Goal: Transaction & Acquisition: Purchase product/service

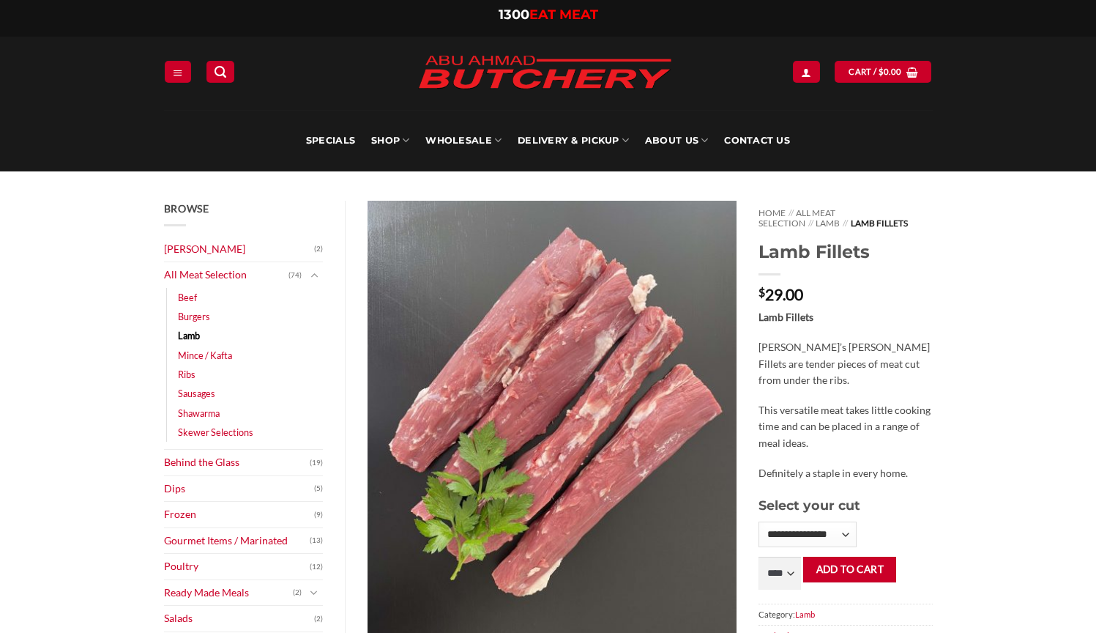
scroll to position [92, 0]
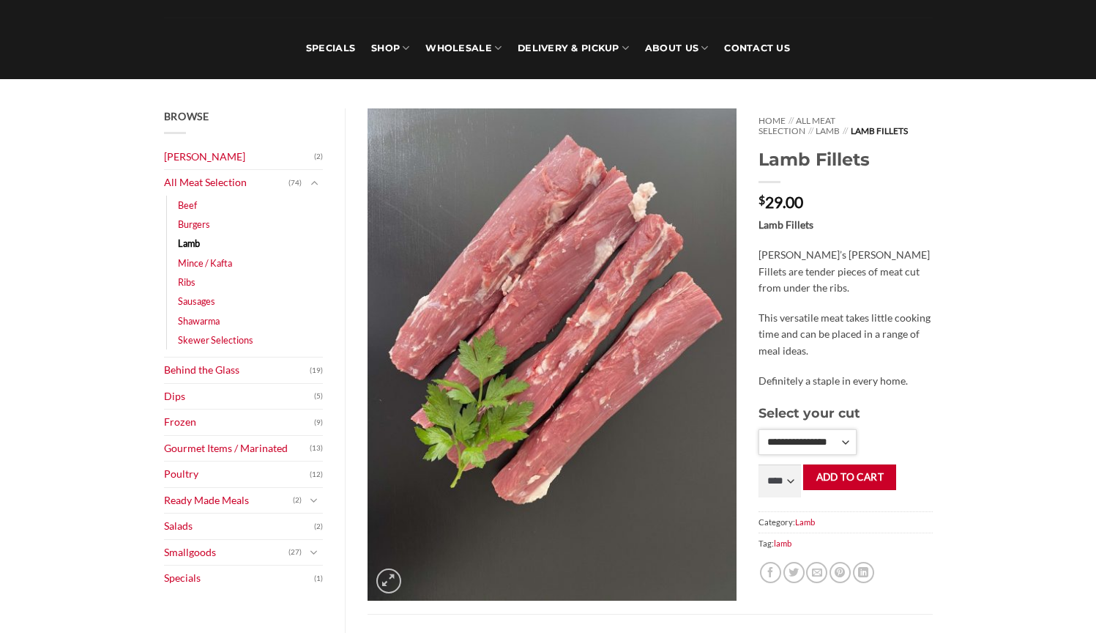
select select "*"
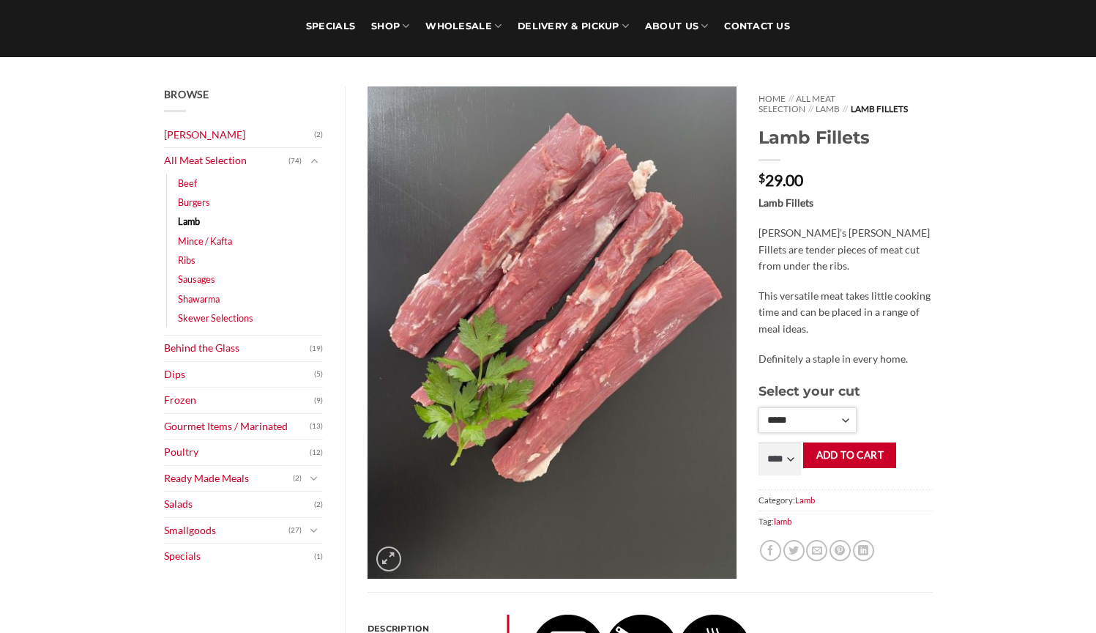
scroll to position [174, 0]
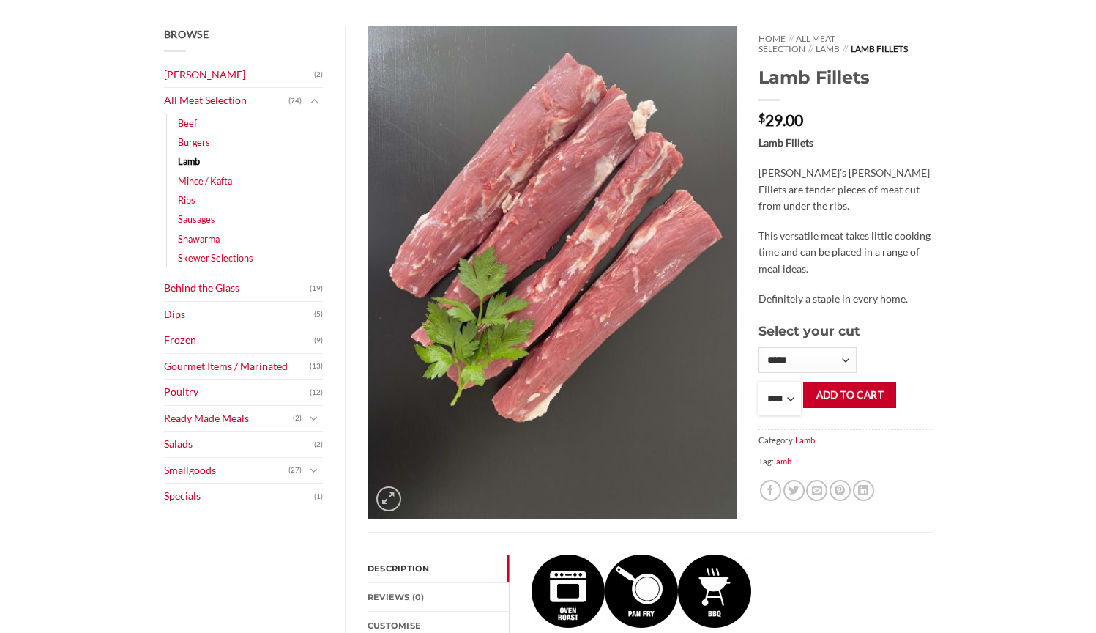
select select "***"
click at [855, 390] on button "Add to cart" at bounding box center [849, 395] width 93 height 26
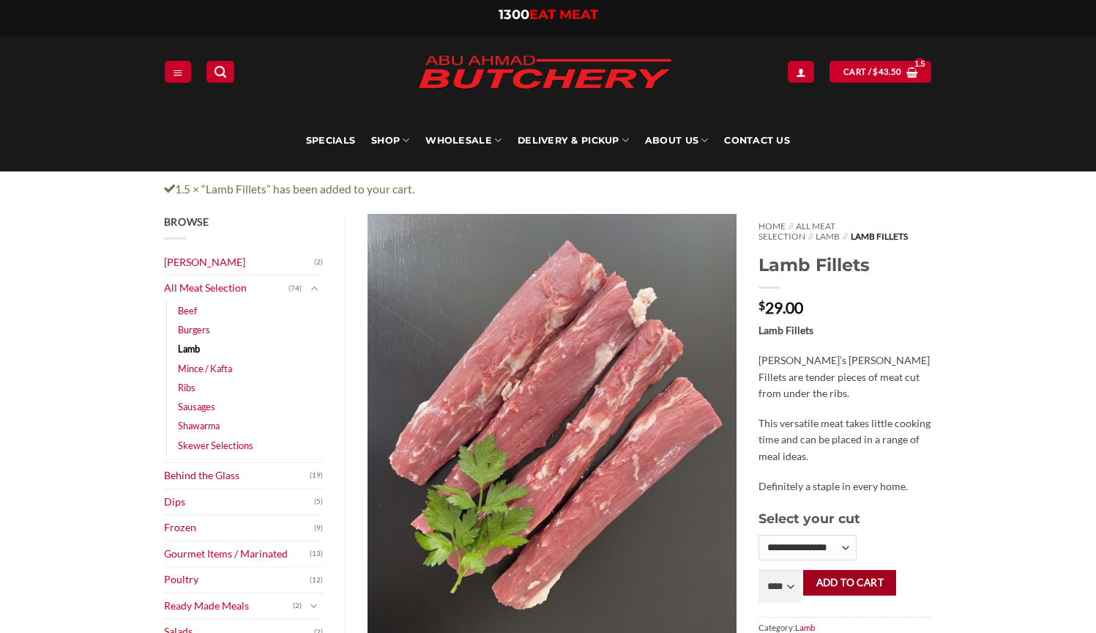
click at [850, 576] on button "Add to cart" at bounding box center [849, 583] width 93 height 26
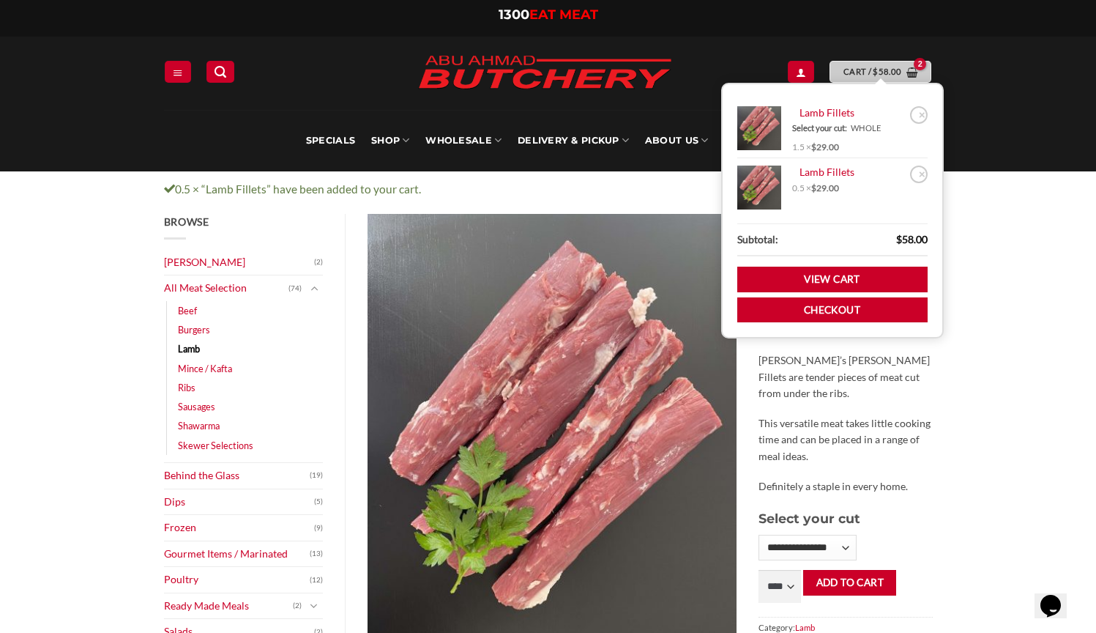
click at [911, 67] on icon "View cart" at bounding box center [912, 73] width 11 height 12
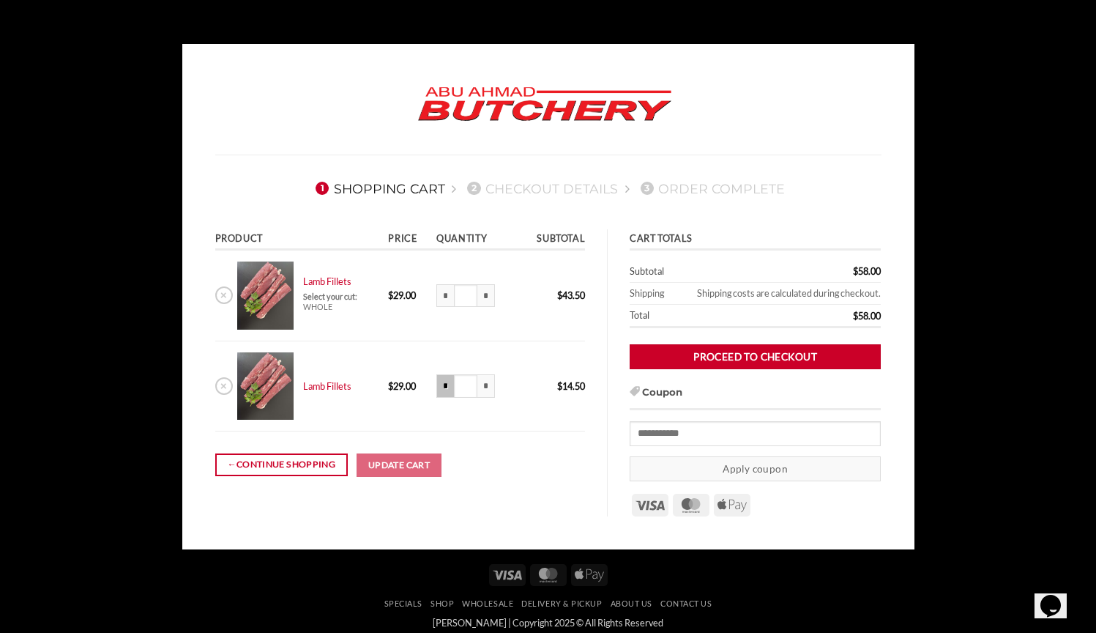
click at [454, 392] on input "*" at bounding box center [445, 385] width 18 height 23
click at [453, 386] on input "*" at bounding box center [445, 385] width 18 height 23
click at [453, 384] on input "*" at bounding box center [445, 385] width 18 height 23
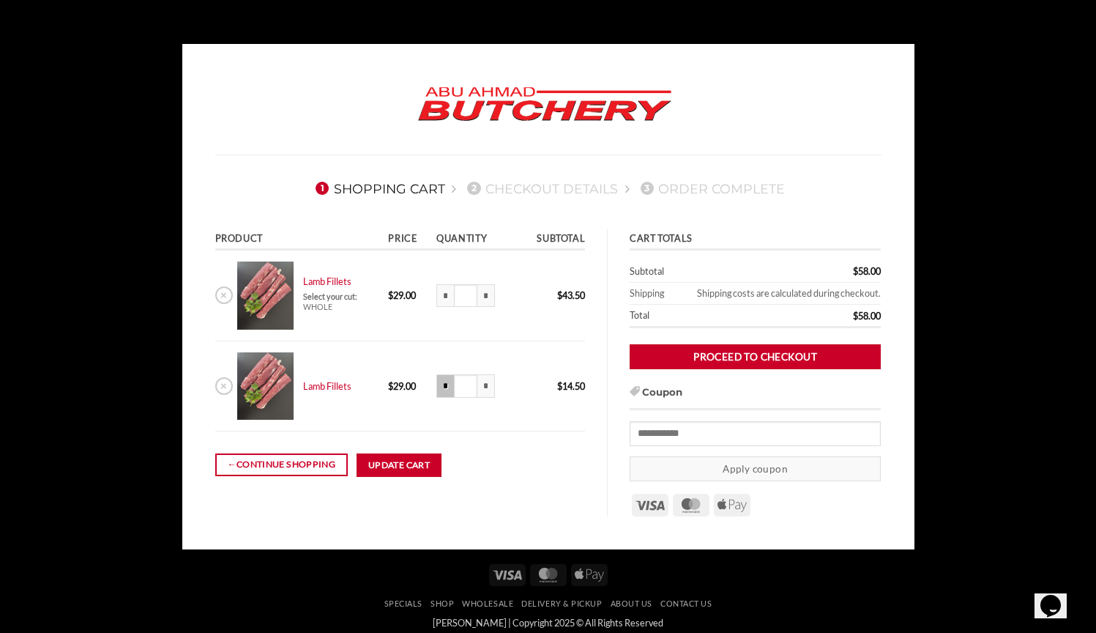
click at [453, 384] on input "*" at bounding box center [445, 385] width 18 height 23
click at [454, 384] on input "*" at bounding box center [445, 385] width 18 height 23
click at [492, 384] on input "*" at bounding box center [486, 385] width 18 height 23
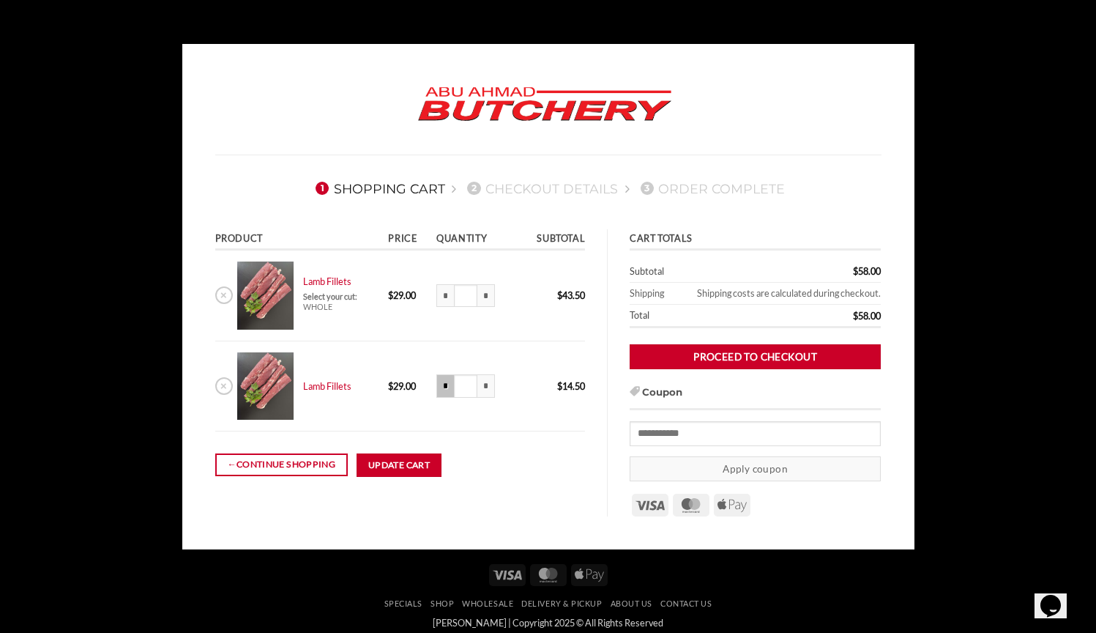
click at [453, 383] on input "*" at bounding box center [445, 385] width 18 height 23
click at [453, 382] on input "*" at bounding box center [445, 385] width 18 height 23
type input "***"
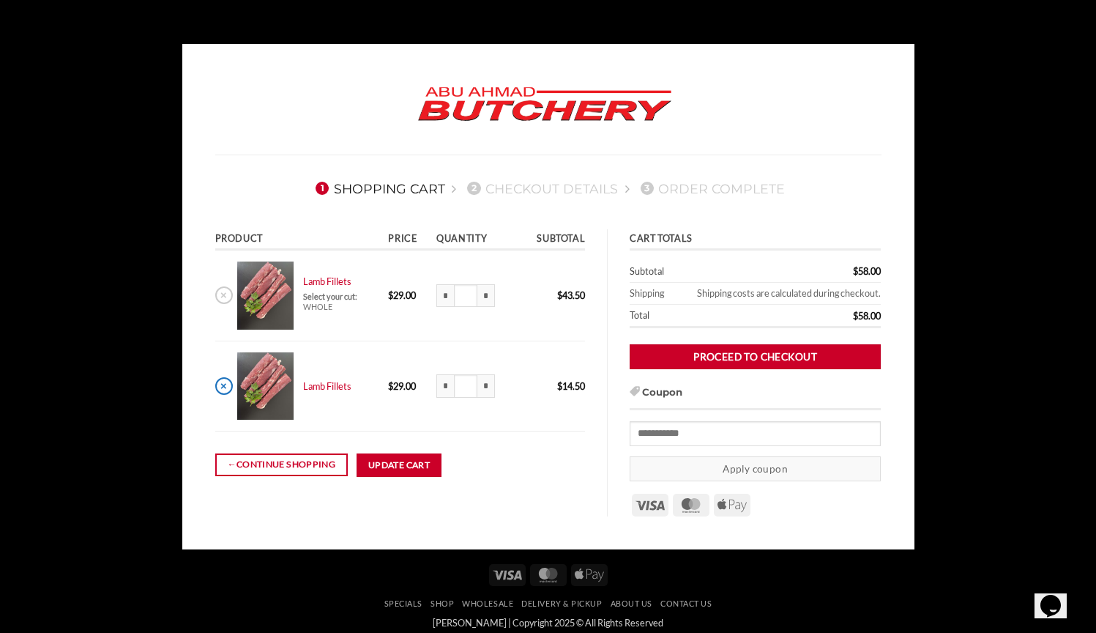
click at [221, 384] on link "×" at bounding box center [224, 386] width 18 height 18
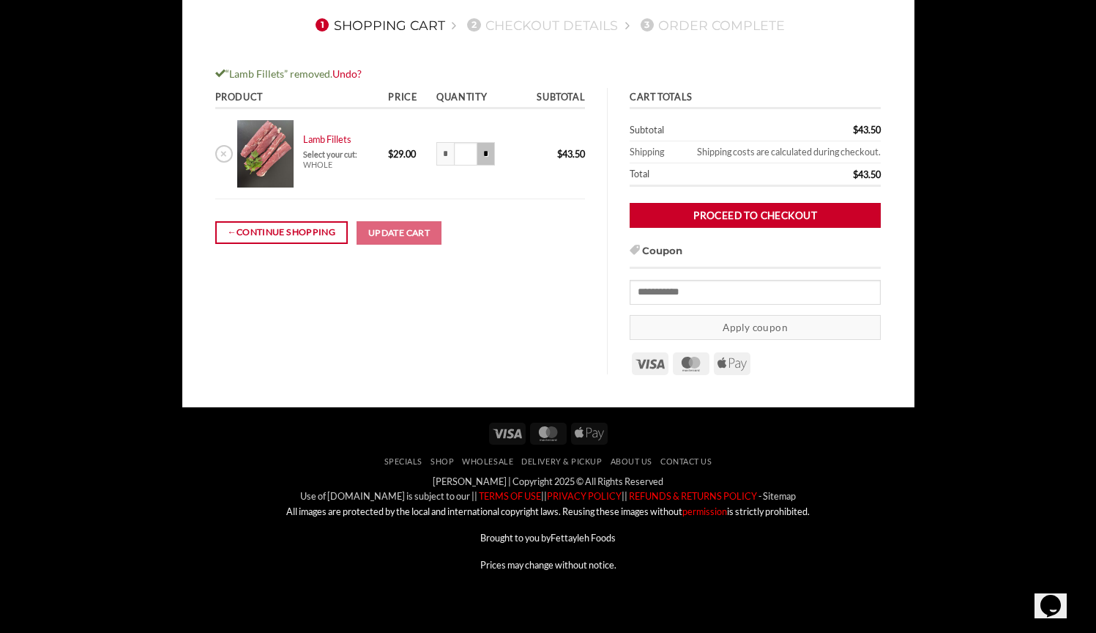
scroll to position [165, 0]
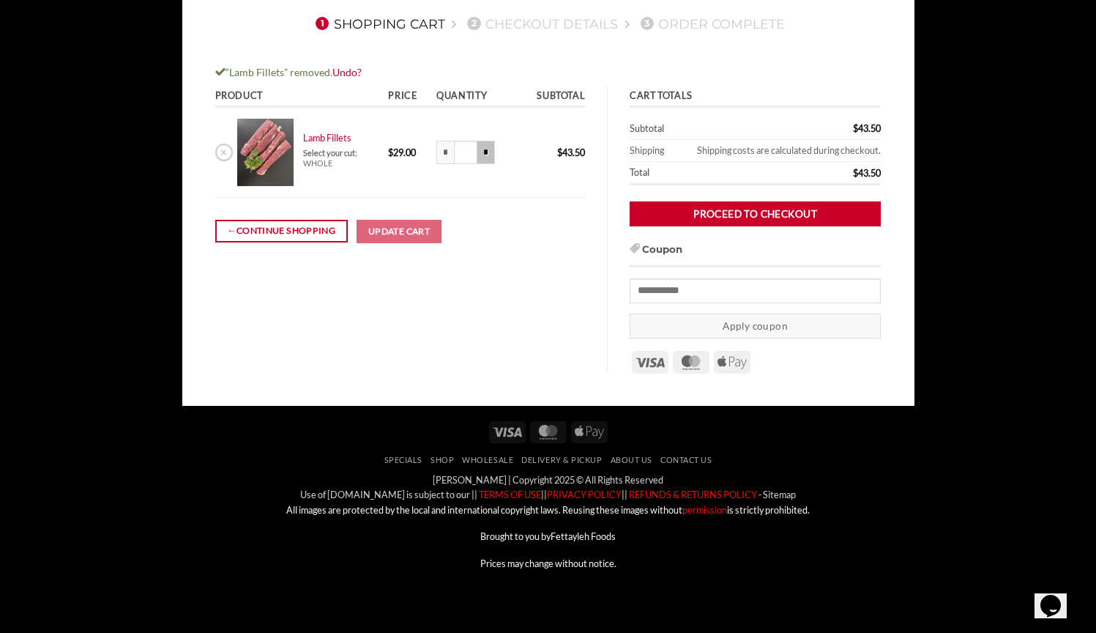
click at [486, 158] on input "*" at bounding box center [486, 152] width 18 height 23
type input "***"
click at [429, 232] on button "Update cart" at bounding box center [399, 231] width 85 height 23
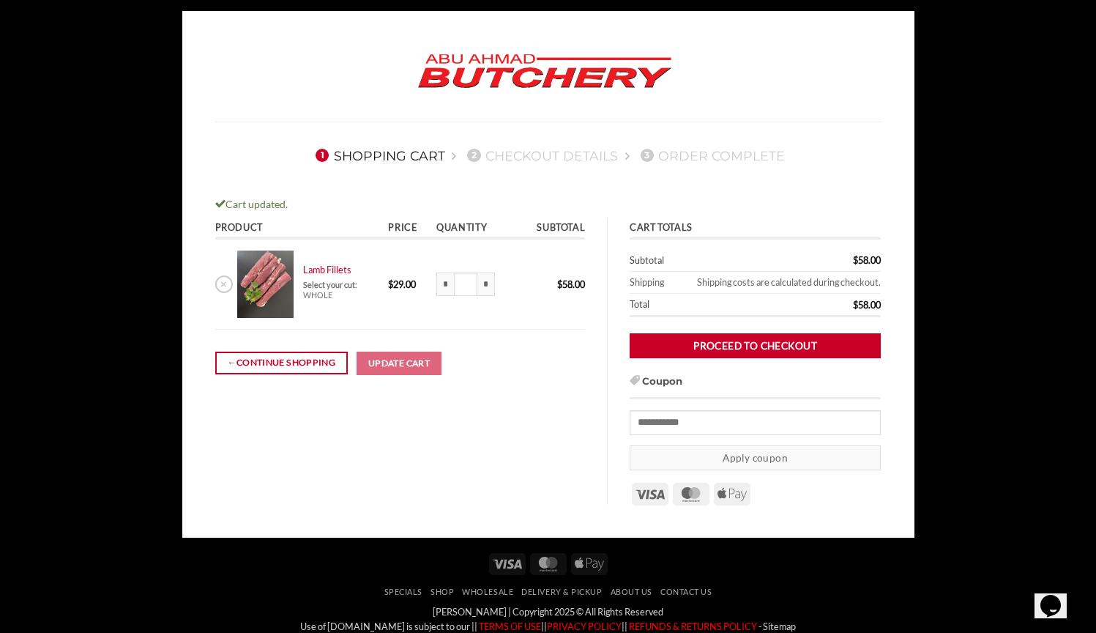
scroll to position [0, 0]
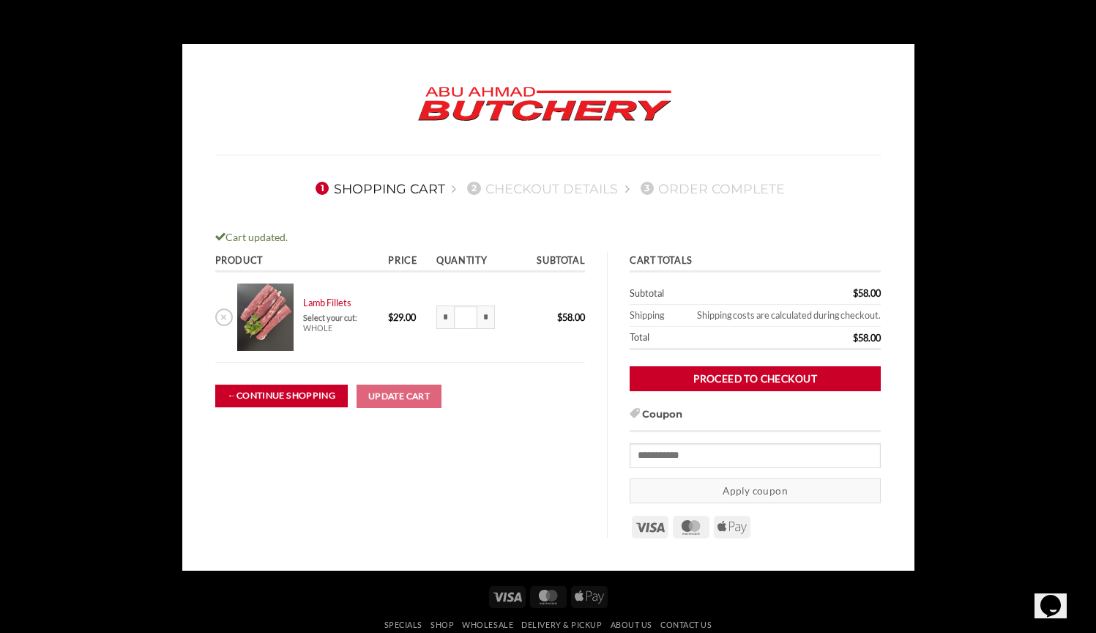
click at [305, 401] on link "← Continue shopping" at bounding box center [281, 395] width 133 height 23
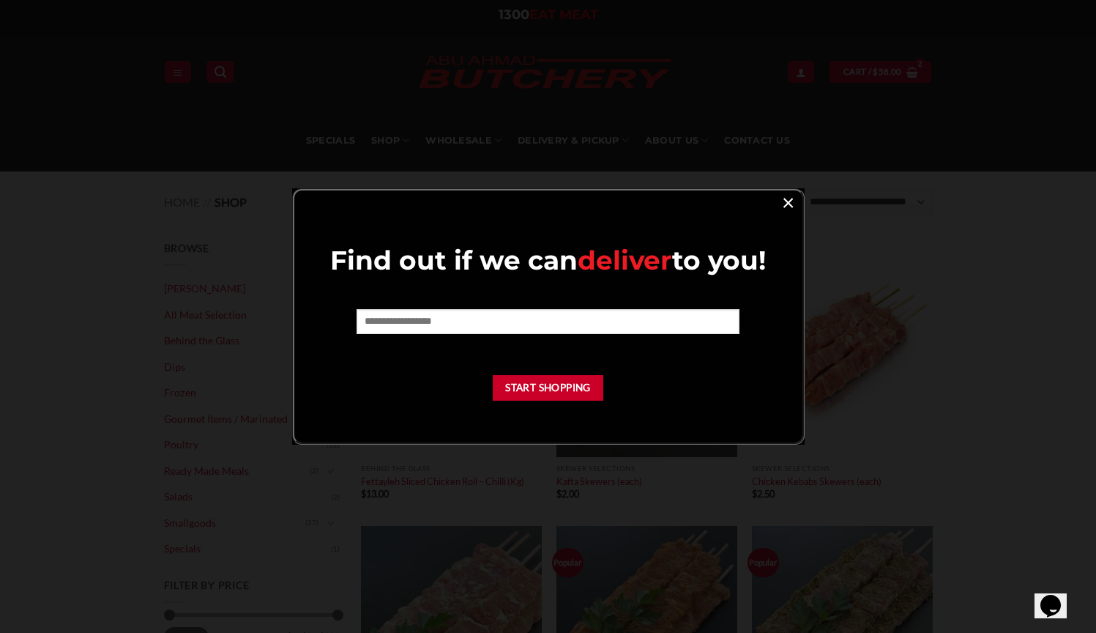
click at [784, 204] on link "×" at bounding box center [788, 202] width 21 height 20
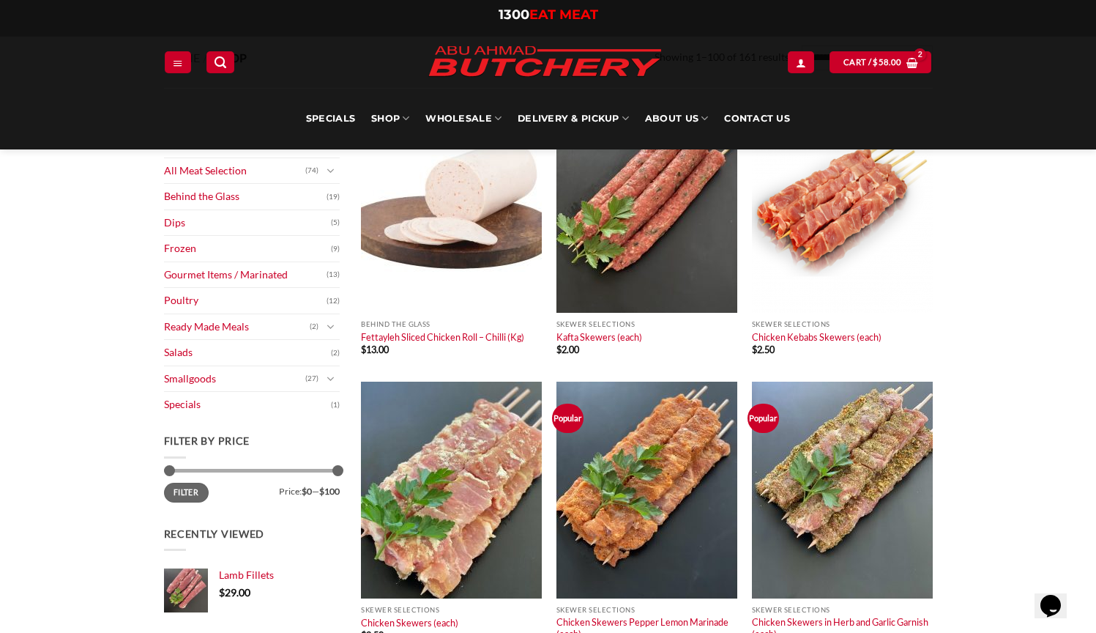
scroll to position [1, 0]
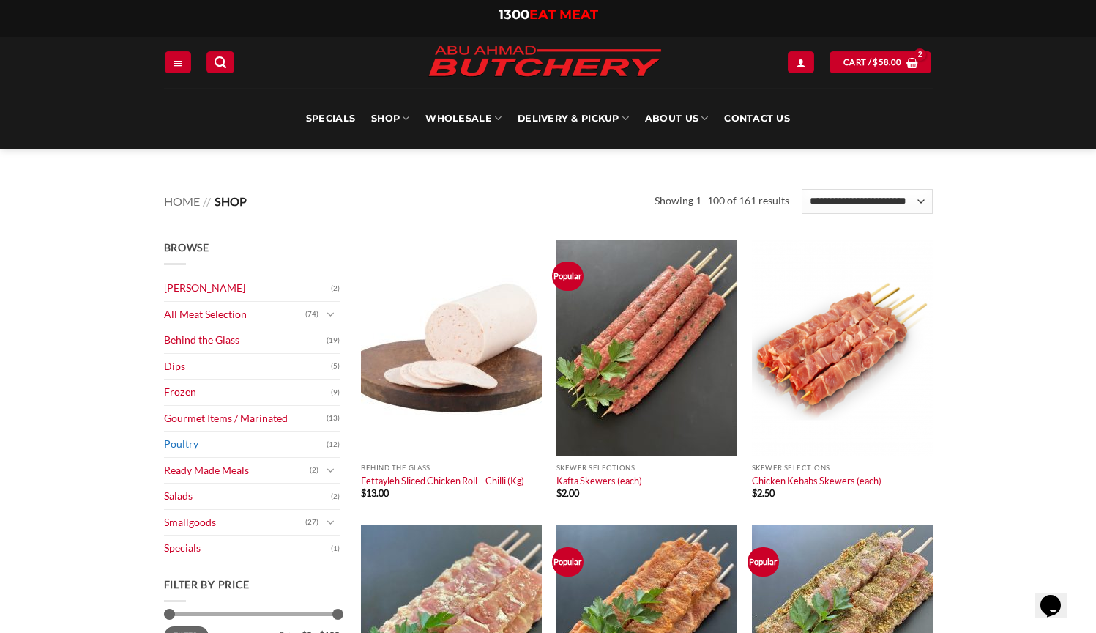
click at [195, 445] on link "Poultry" at bounding box center [245, 444] width 163 height 26
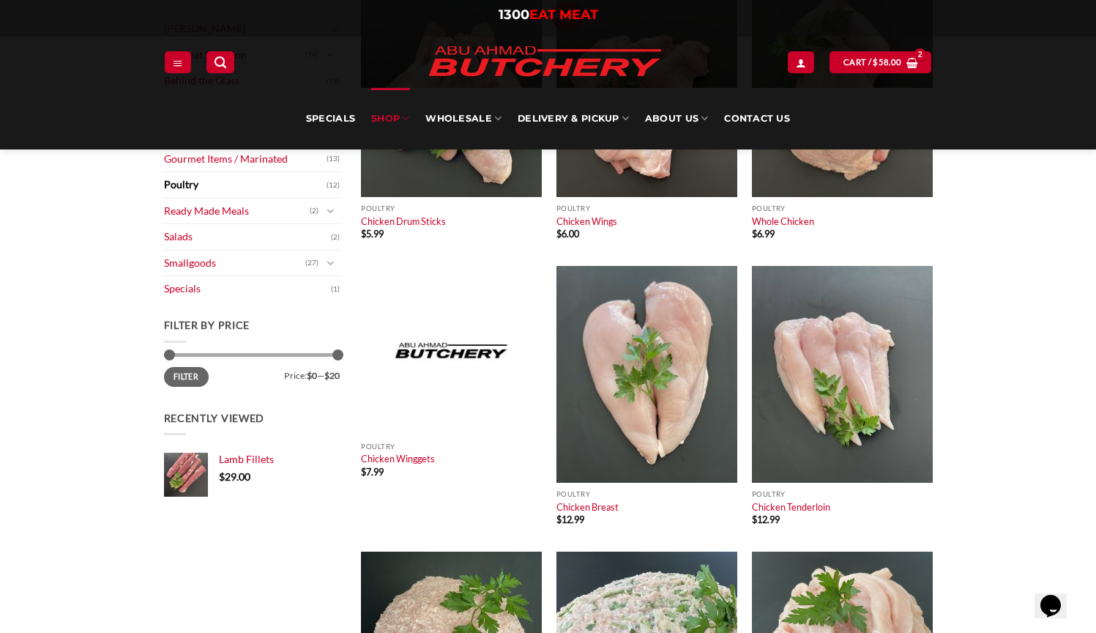
scroll to position [66, 0]
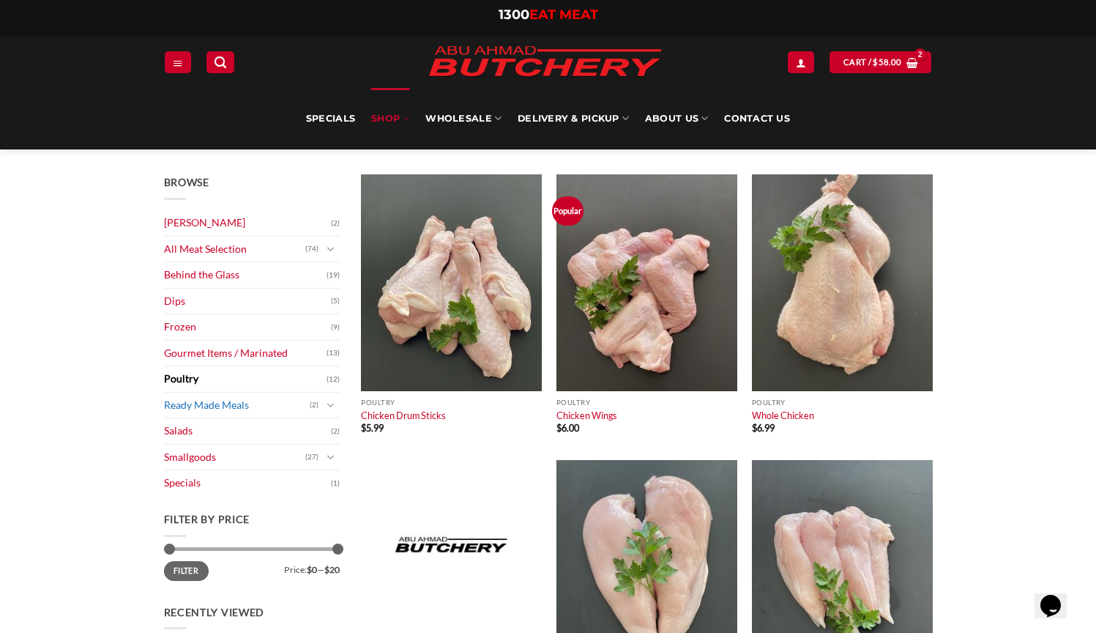
click at [239, 398] on link "Ready Made Meals" at bounding box center [237, 406] width 146 height 26
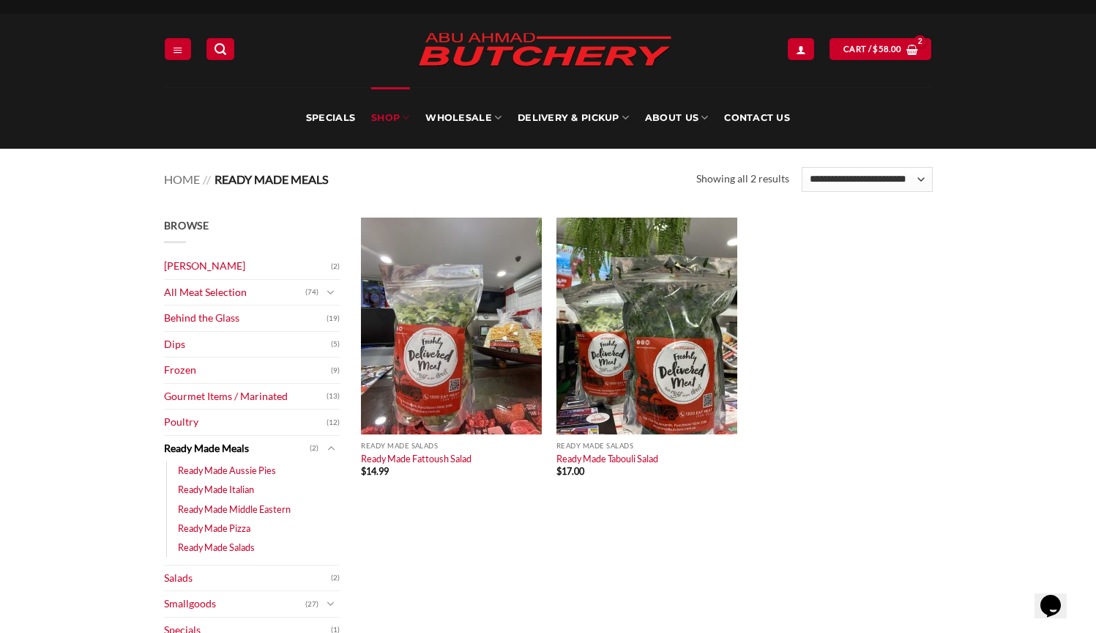
scroll to position [97, 0]
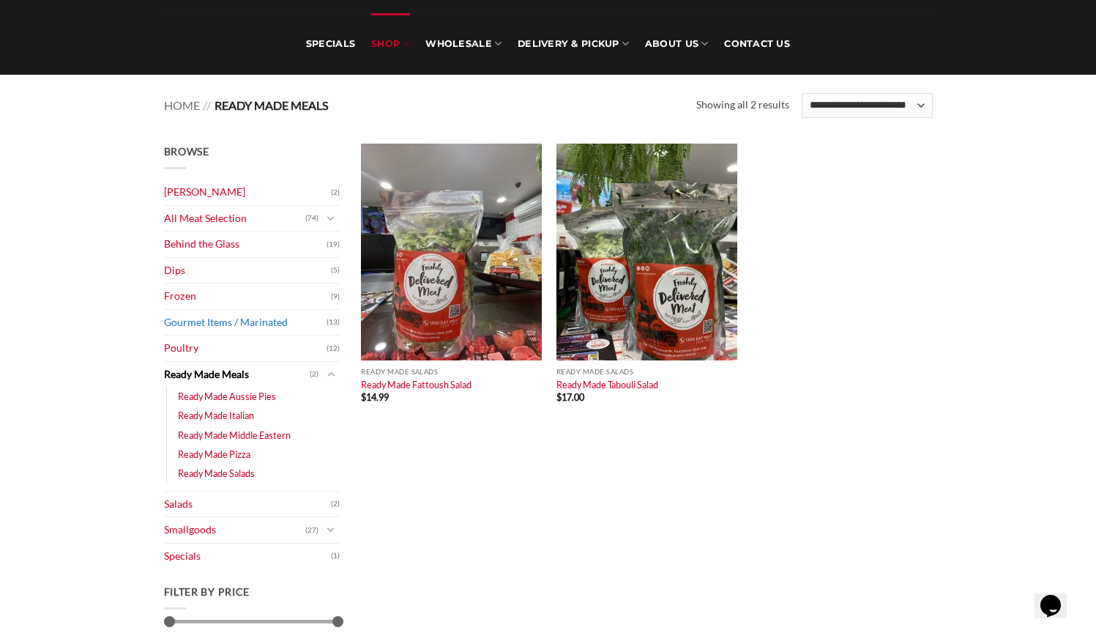
click at [263, 318] on link "Gourmet Items / Marinated" at bounding box center [245, 323] width 163 height 26
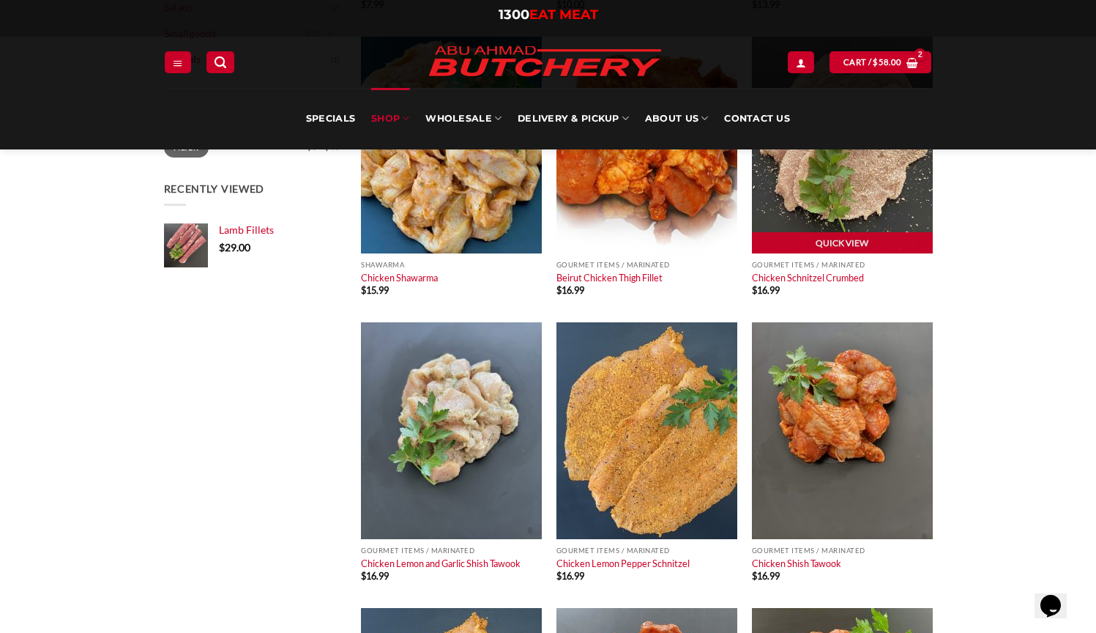
scroll to position [300, 0]
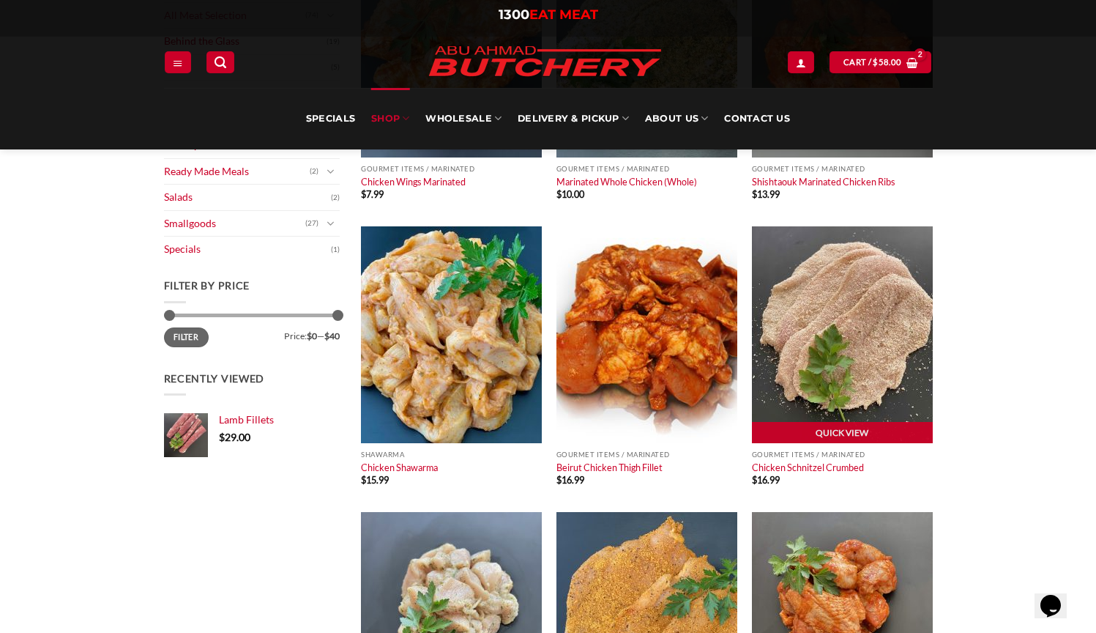
click at [858, 319] on img at bounding box center [842, 334] width 181 height 217
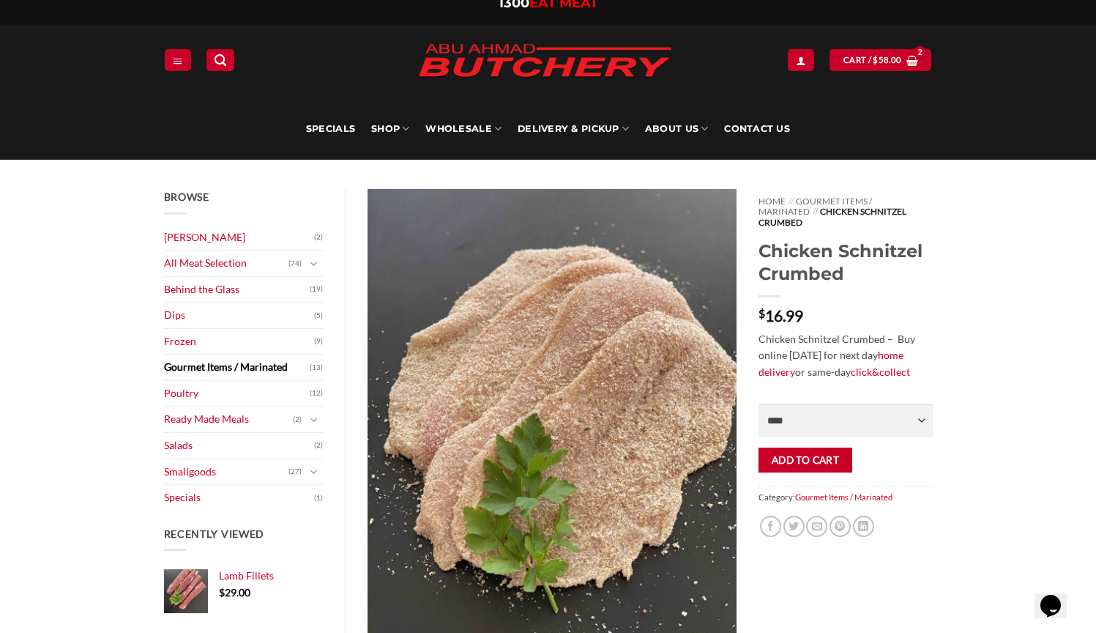
scroll to position [30, 0]
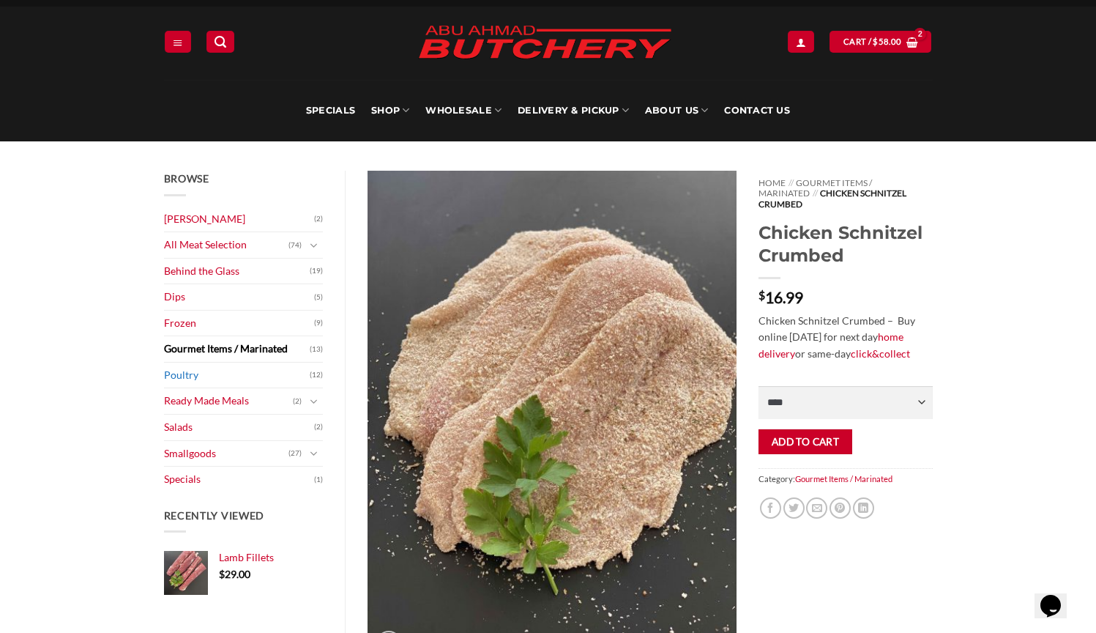
click at [194, 372] on link "Poultry" at bounding box center [237, 375] width 146 height 26
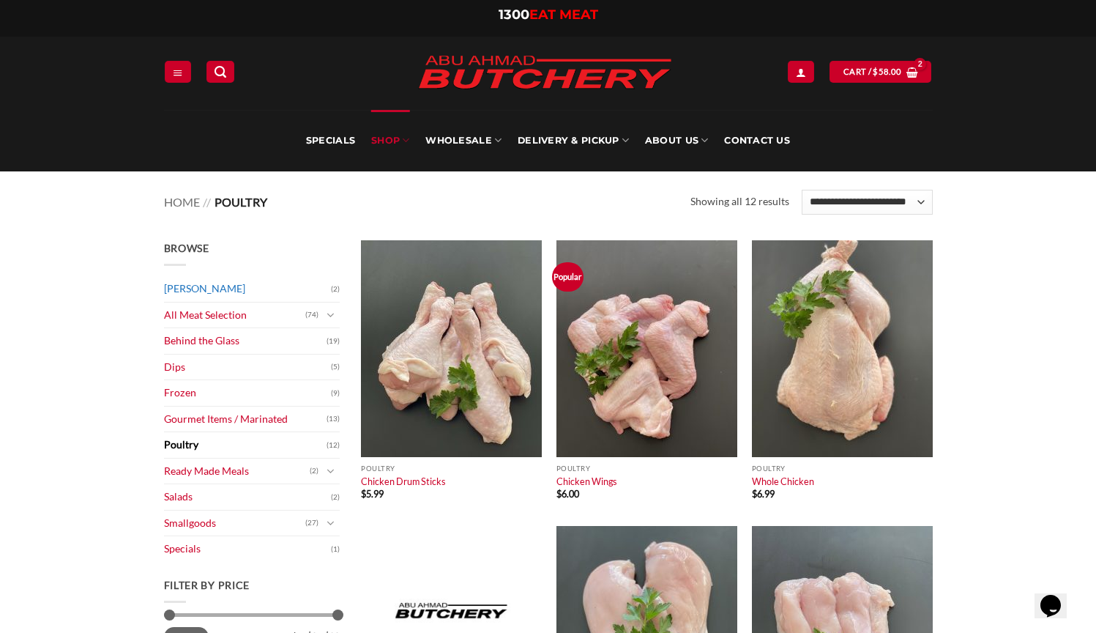
click at [181, 290] on link "[PERSON_NAME]" at bounding box center [247, 289] width 167 height 26
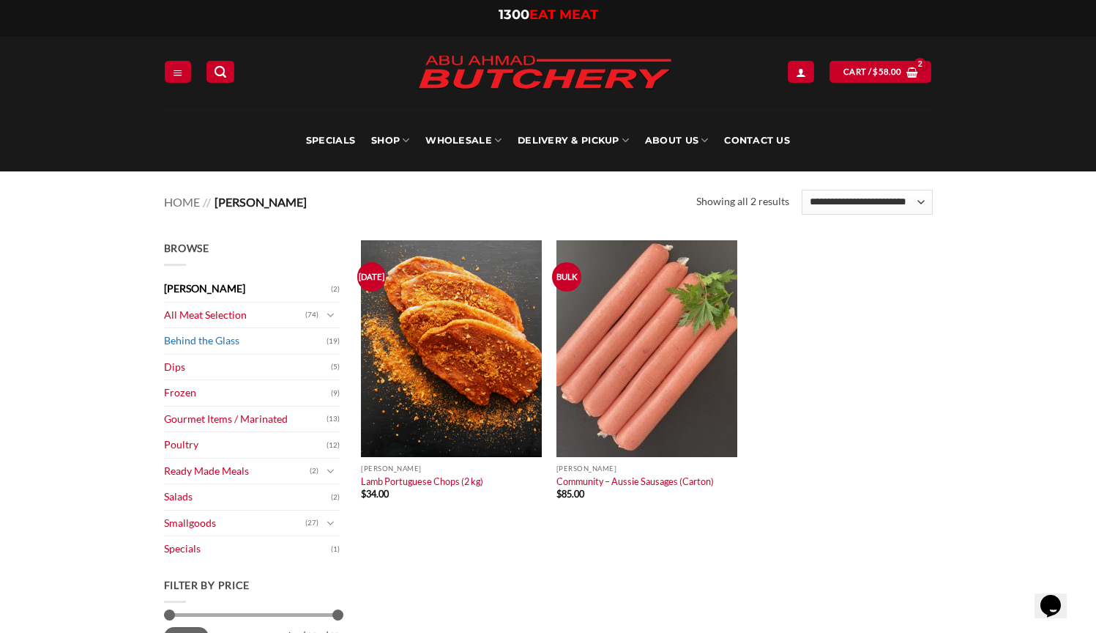
click at [187, 338] on link "Behind the Glass" at bounding box center [245, 341] width 163 height 26
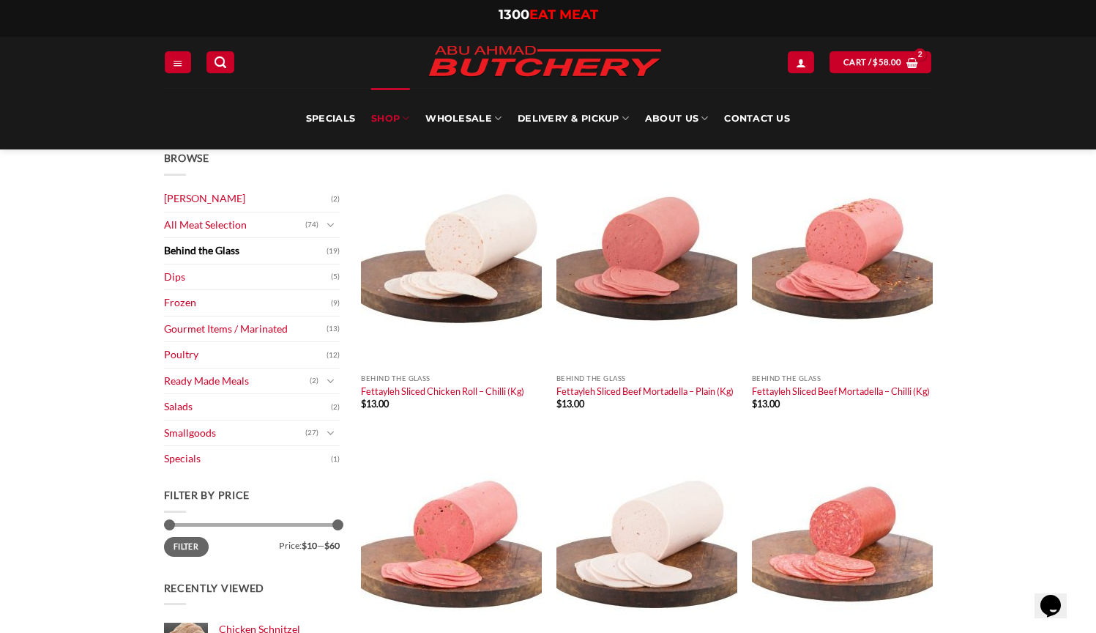
scroll to position [12, 0]
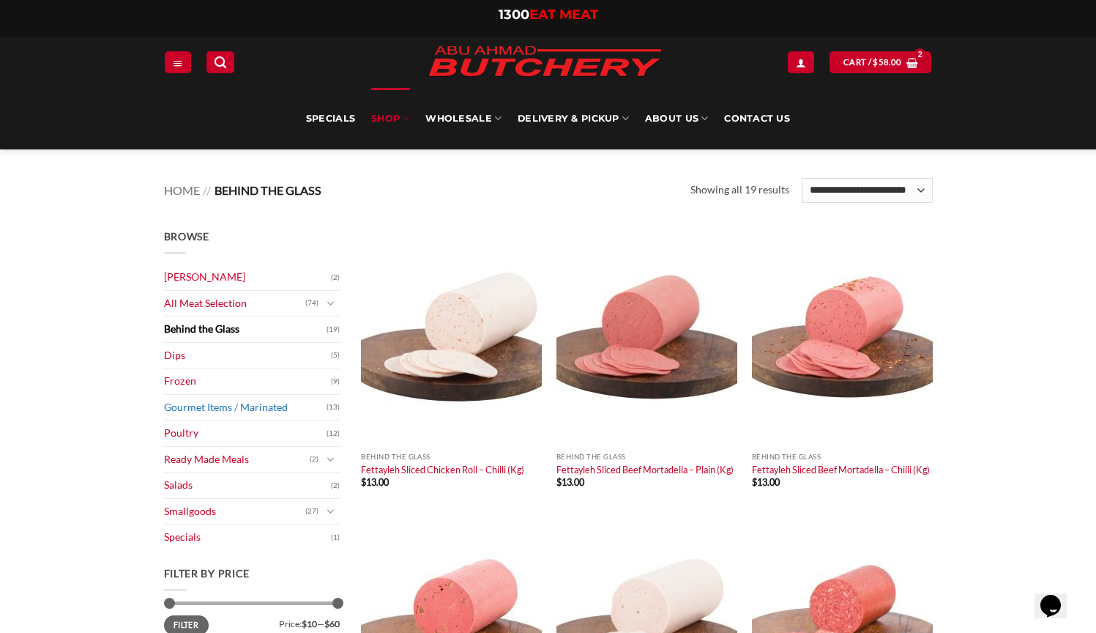
click at [212, 404] on link "Gourmet Items / Marinated" at bounding box center [245, 408] width 163 height 26
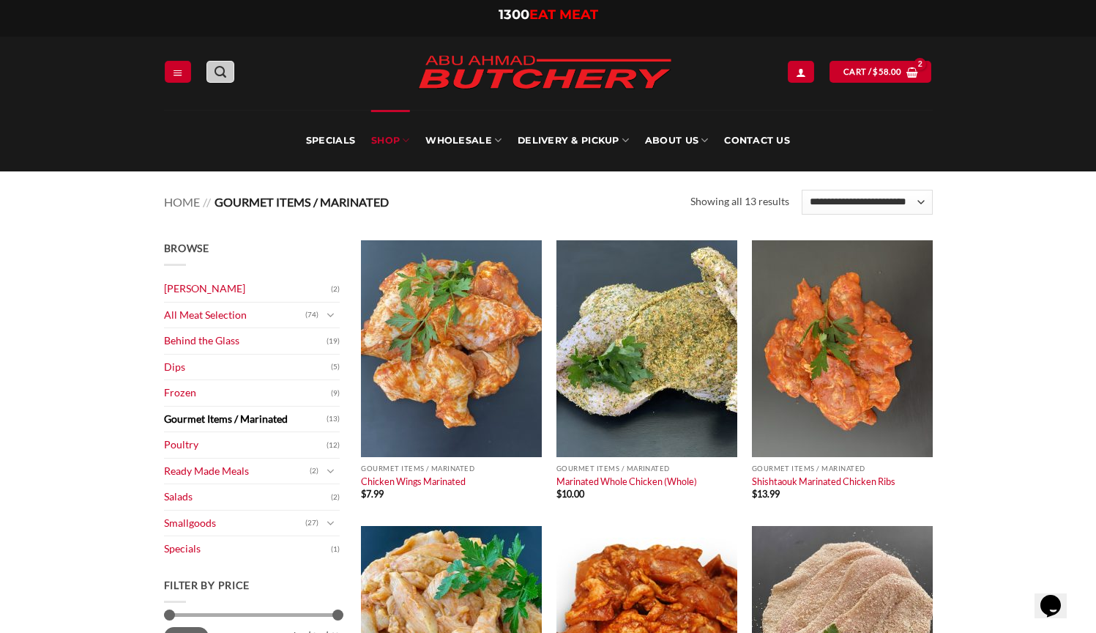
click at [230, 62] on link "Search" at bounding box center [221, 71] width 28 height 21
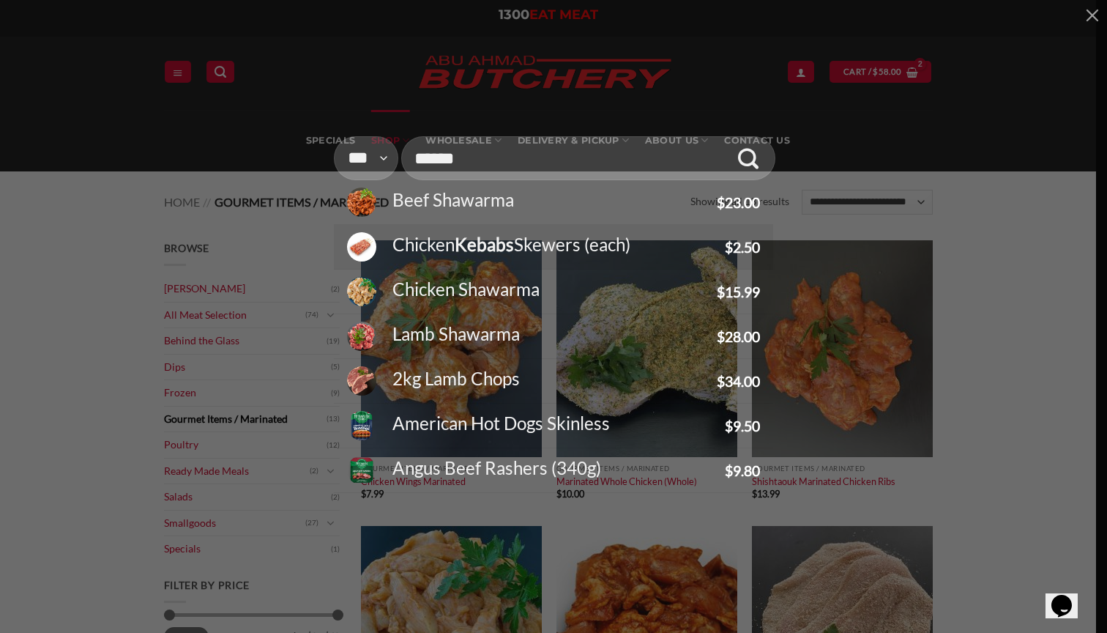
click at [521, 248] on div "Chicken Kebabs Skewers (each)" at bounding box center [553, 245] width 338 height 29
type input "**********"
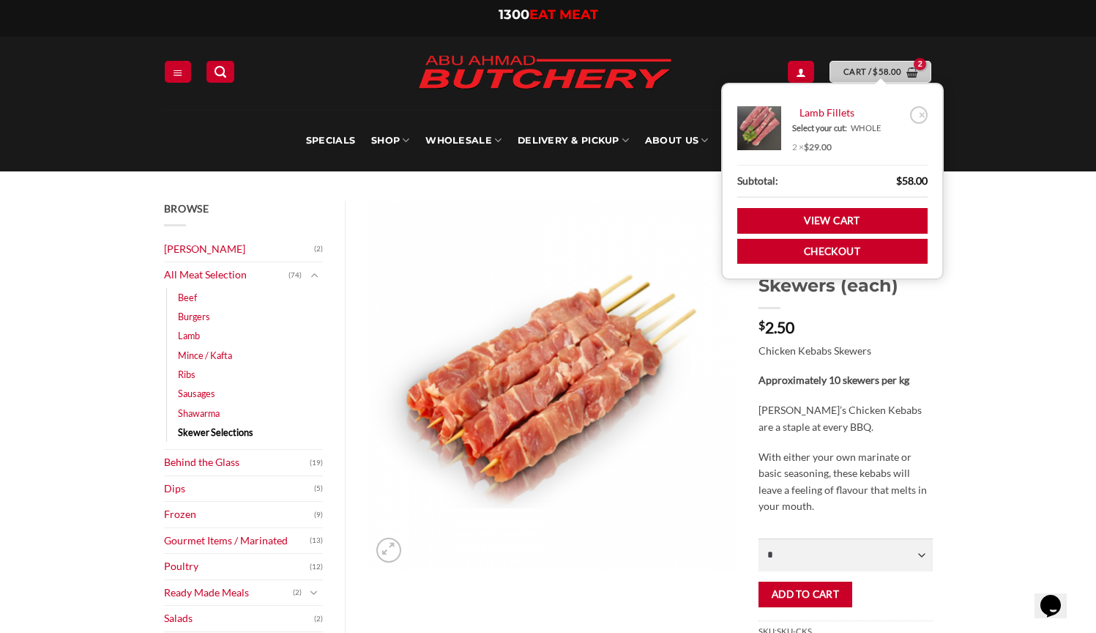
click at [858, 66] on span "Cart / $ 58.00" at bounding box center [873, 71] width 58 height 13
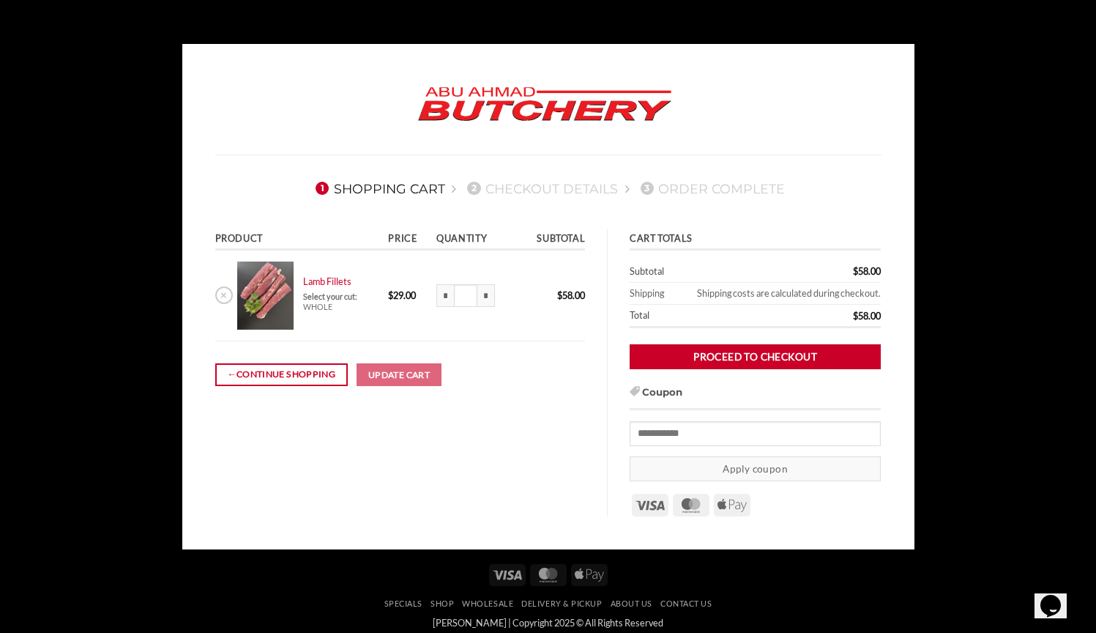
click at [1000, 159] on body "1 Shopping Cart 2 Checkout details 3 Order Complete Product Price Quantity Subt…" at bounding box center [548, 390] width 1096 height 693
click at [283, 384] on link "← Continue shopping" at bounding box center [281, 374] width 133 height 23
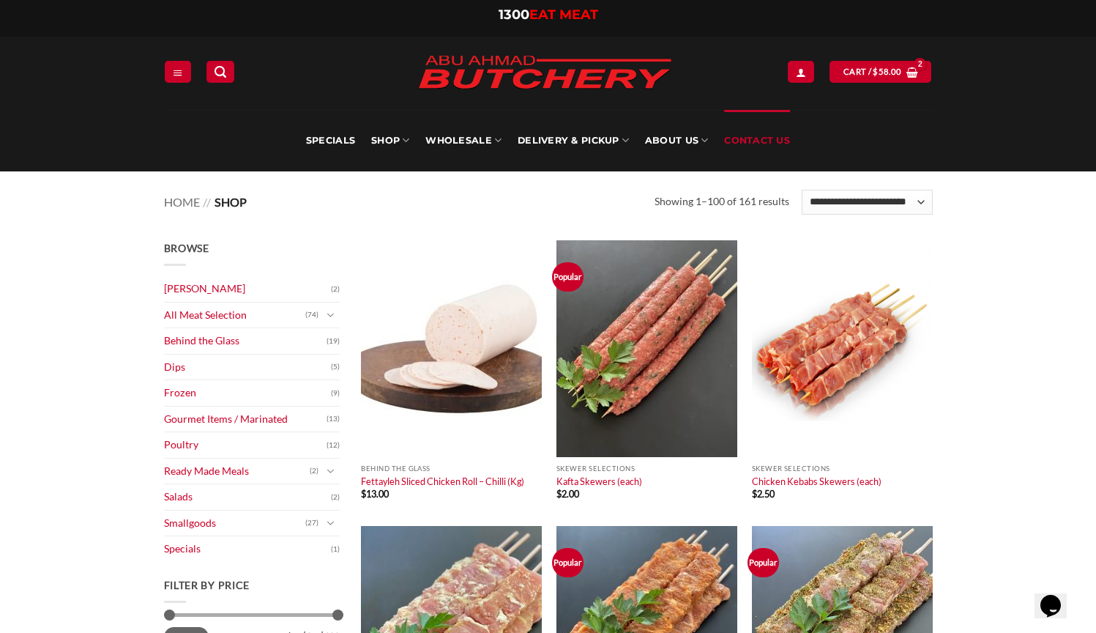
click at [742, 137] on link "Contact Us" at bounding box center [757, 141] width 66 height 62
